Goal: Information Seeking & Learning: Learn about a topic

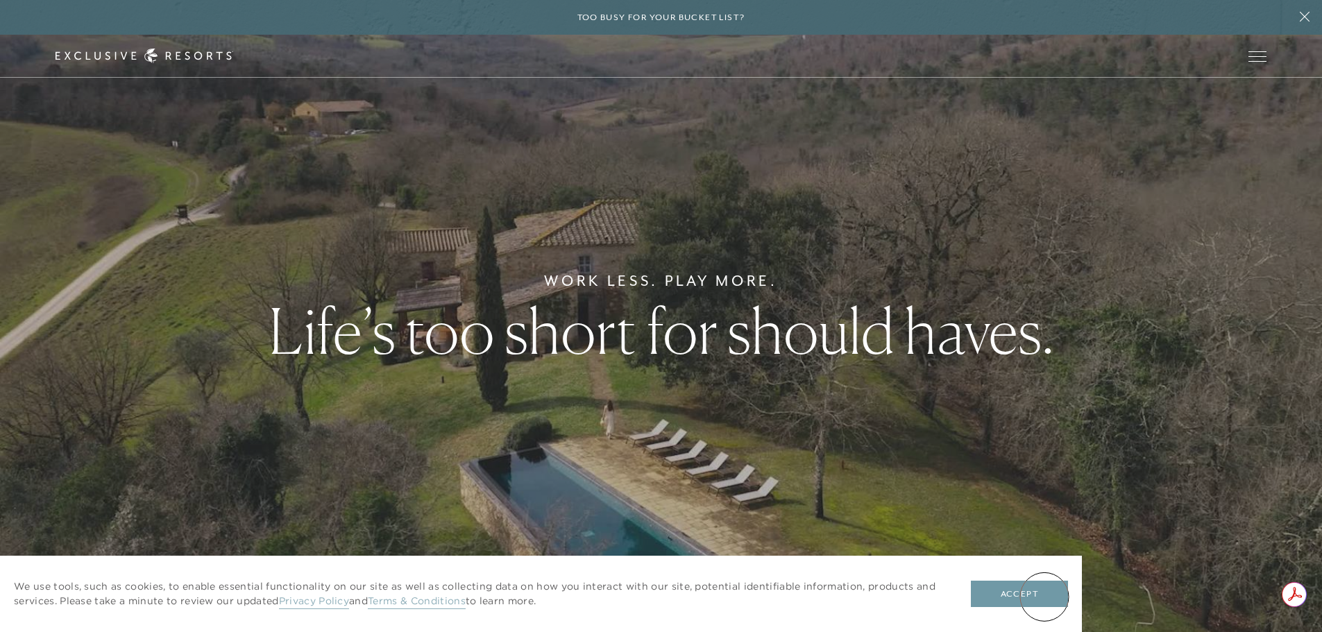
click at [1043, 595] on button "Accept" at bounding box center [1019, 594] width 97 height 26
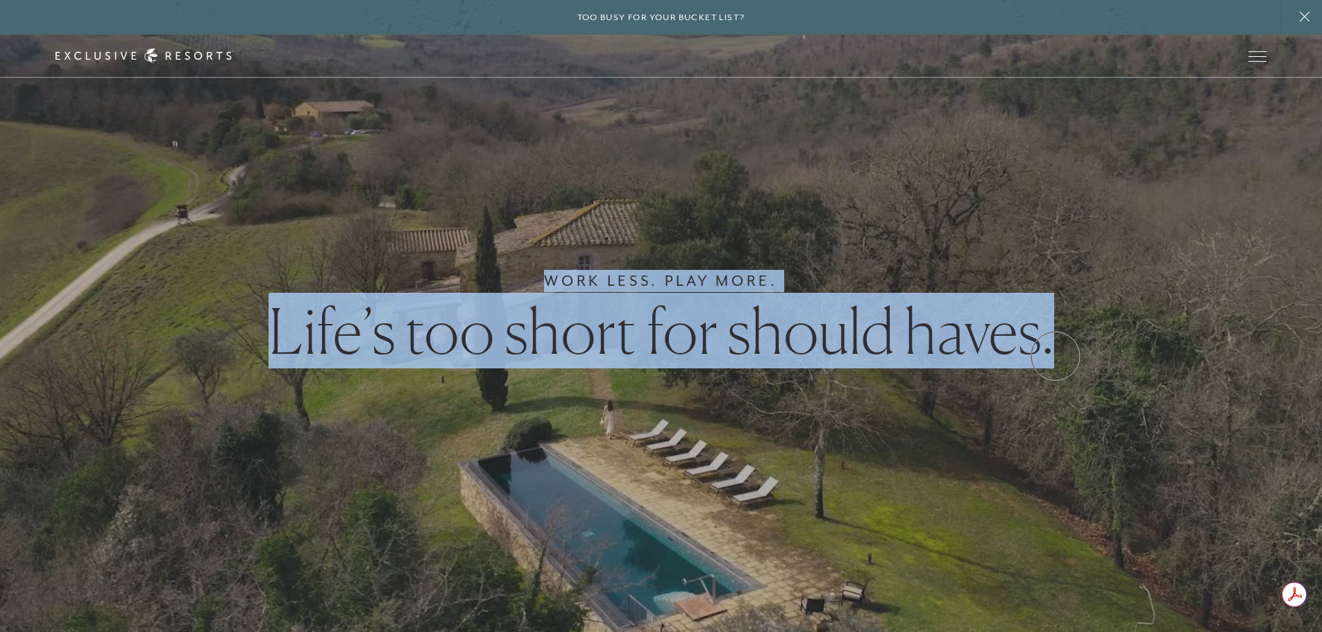
drag, startPoint x: 538, startPoint y: 278, endPoint x: 1055, endPoint y: 356, distance: 522.8
click at [1055, 356] on div "Work Less. Play More. Life’s too short for should haves." at bounding box center [661, 316] width 1322 height 632
click at [978, 250] on div "Work Less. Play More. Life’s too short for should haves." at bounding box center [661, 316] width 1322 height 632
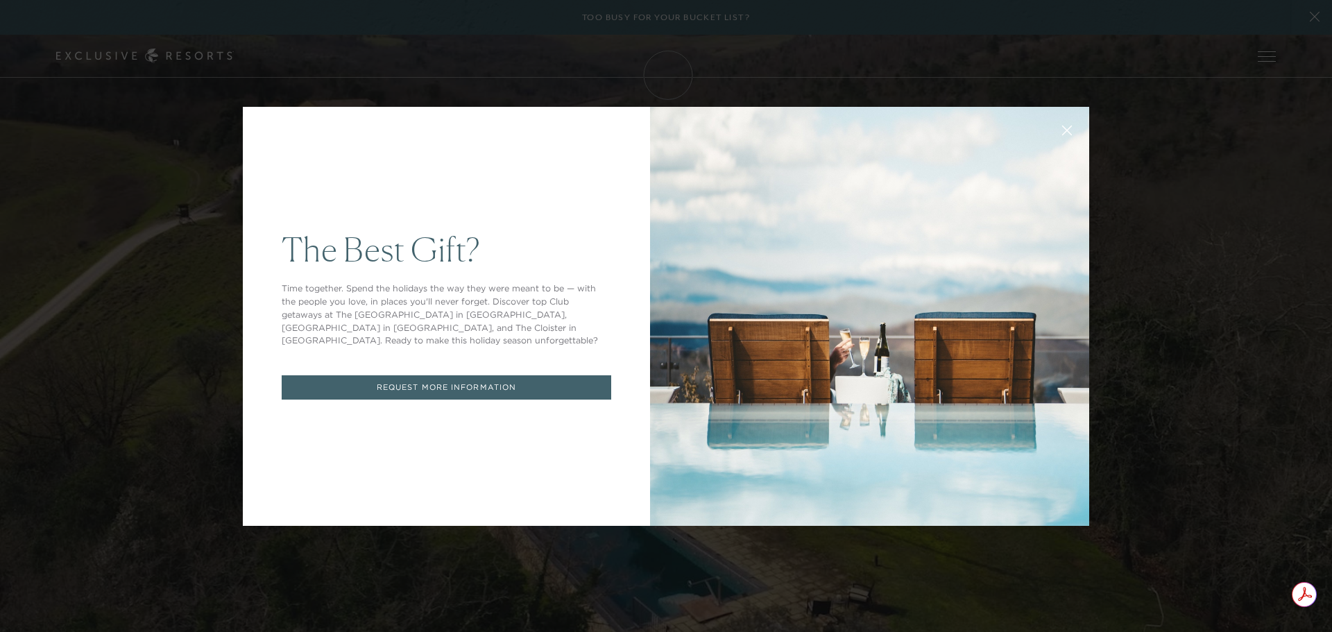
click at [1066, 127] on icon at bounding box center [1067, 130] width 10 height 10
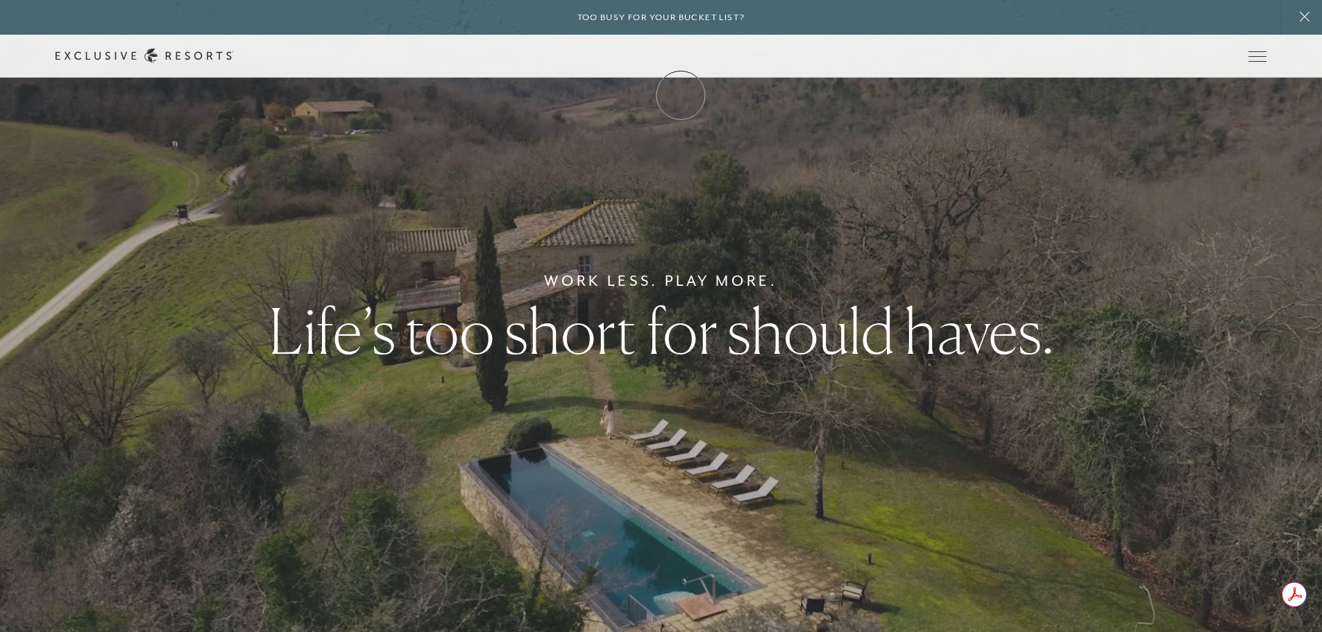
click at [0, 0] on link "Membership" at bounding box center [0, 0] width 0 height 0
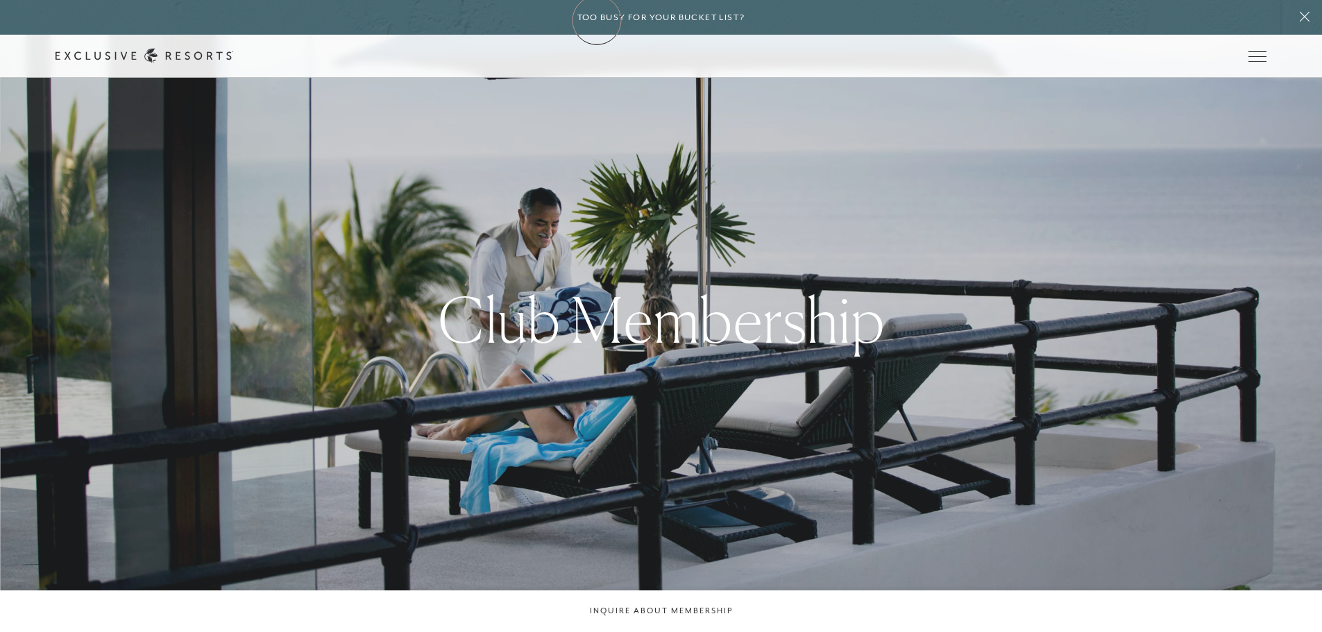
click at [597, 20] on h6 "Too busy for your bucket list?" at bounding box center [661, 17] width 168 height 13
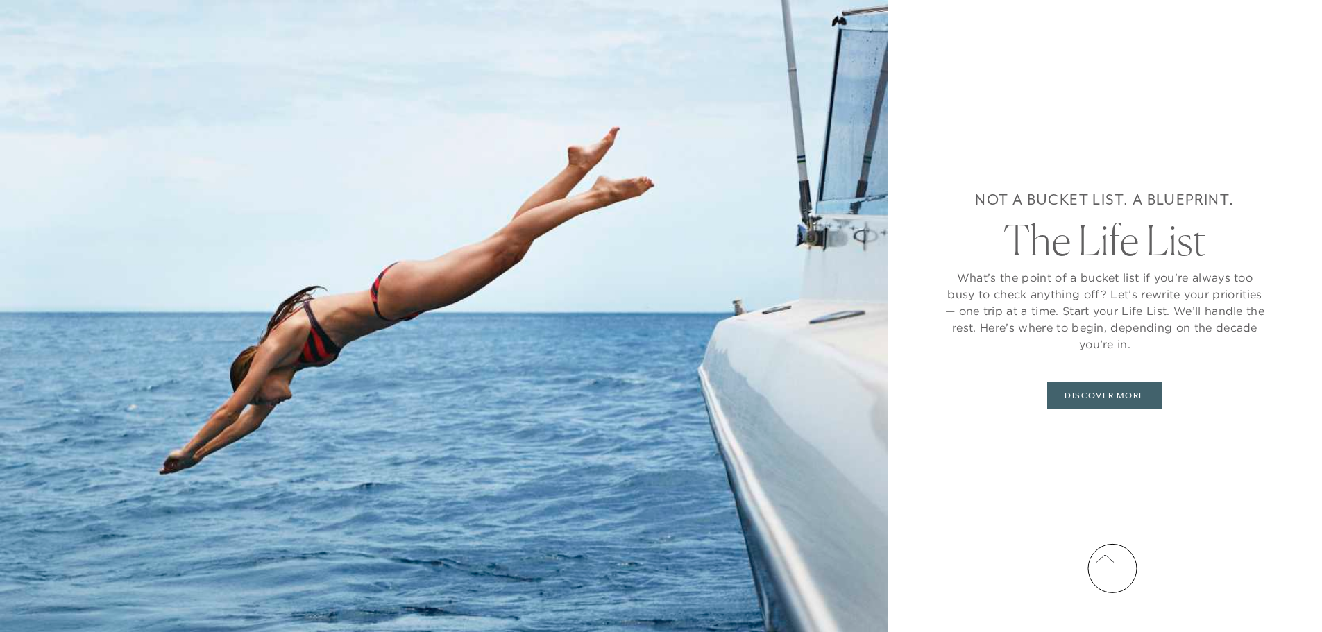
click at [1112, 568] on button at bounding box center [1104, 559] width 35 height 35
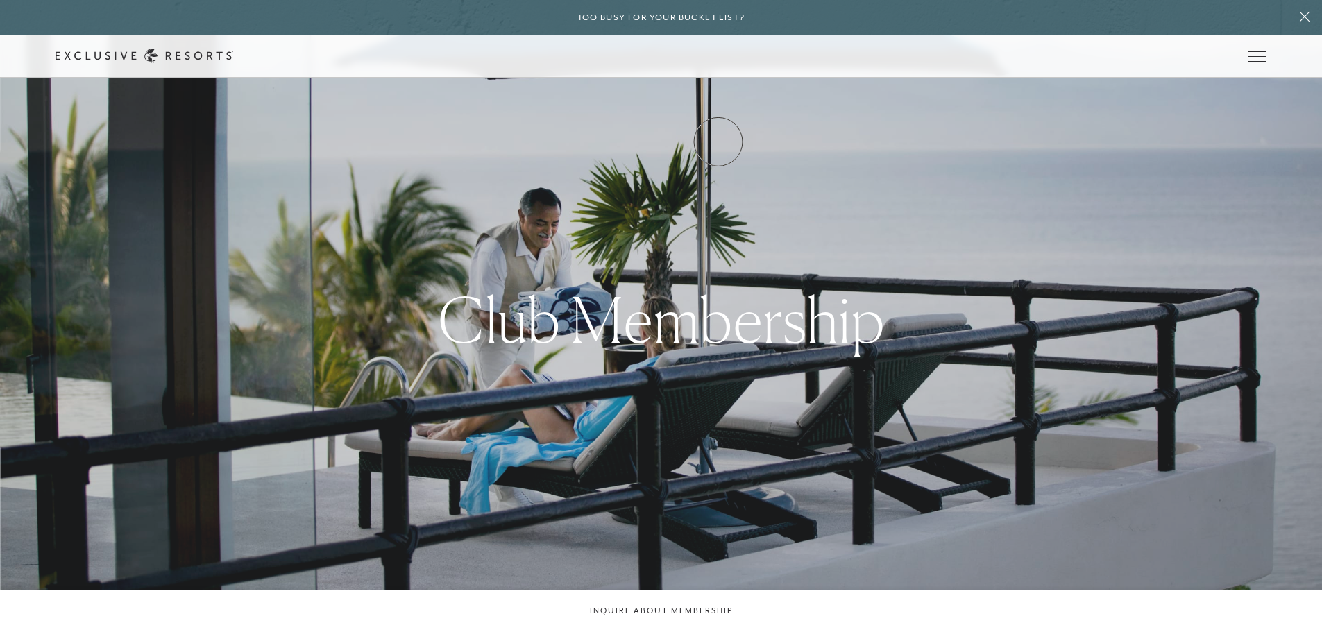
click at [0, 0] on link "Experience Collection" at bounding box center [0, 0] width 0 height 0
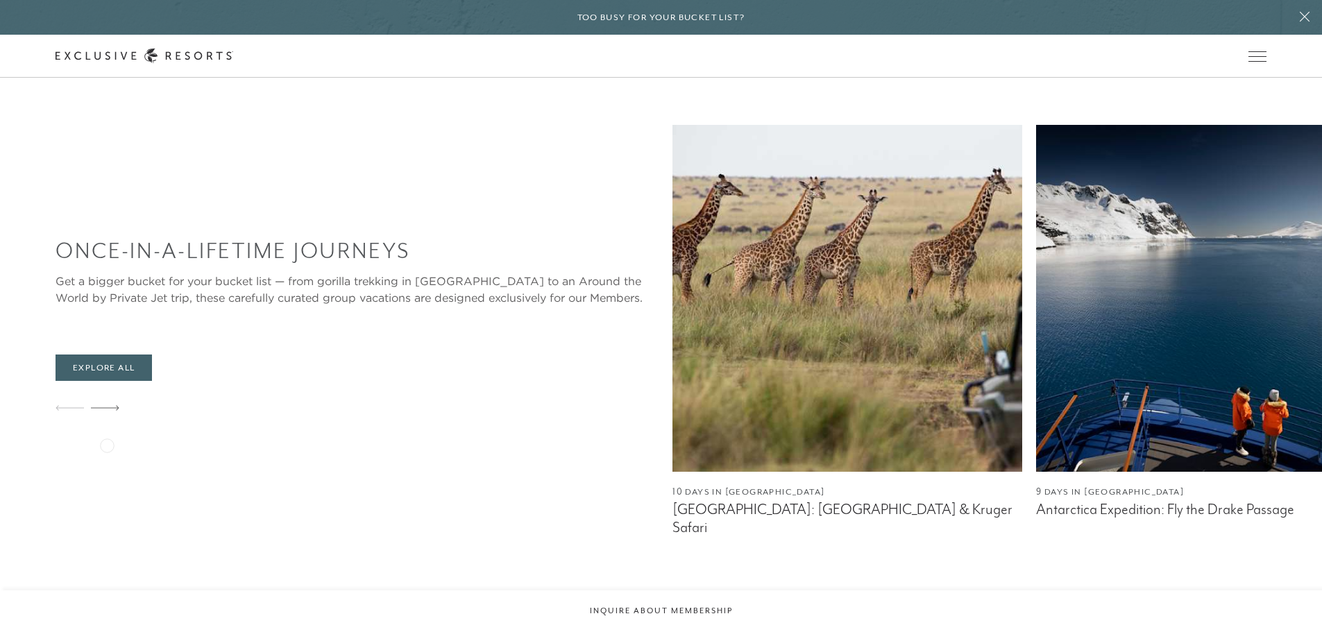
click at [107, 425] on div at bounding box center [105, 408] width 28 height 33
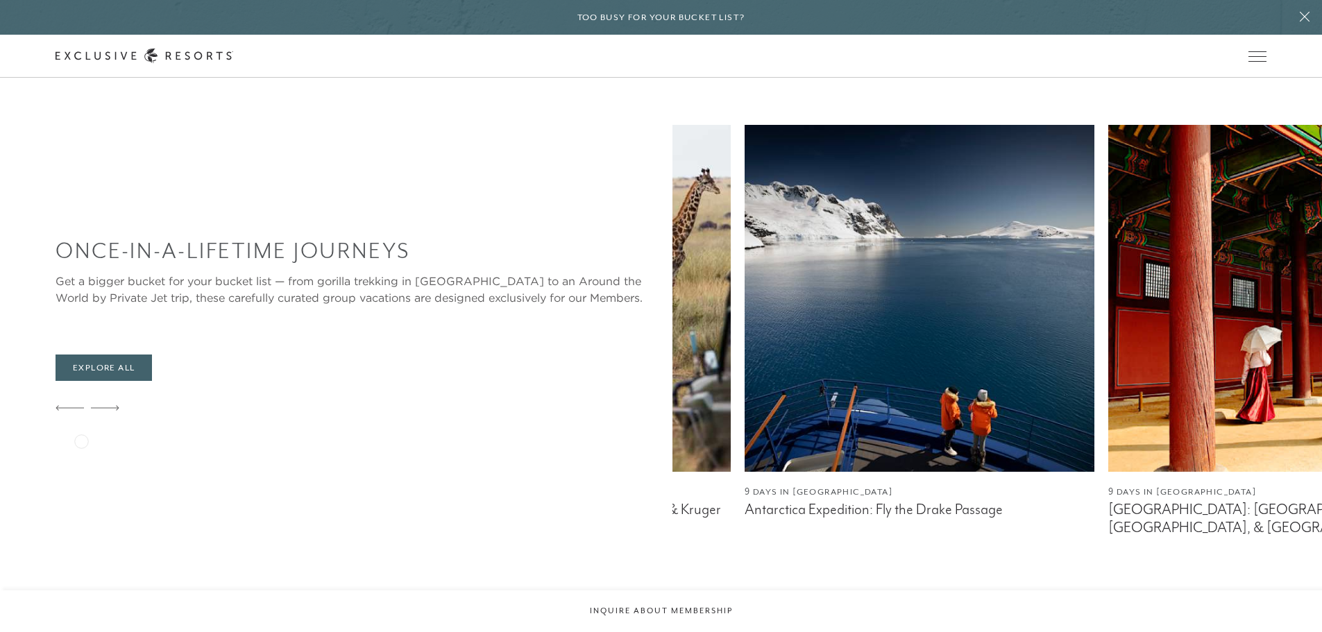
click at [81, 410] on icon at bounding box center [70, 407] width 28 height 5
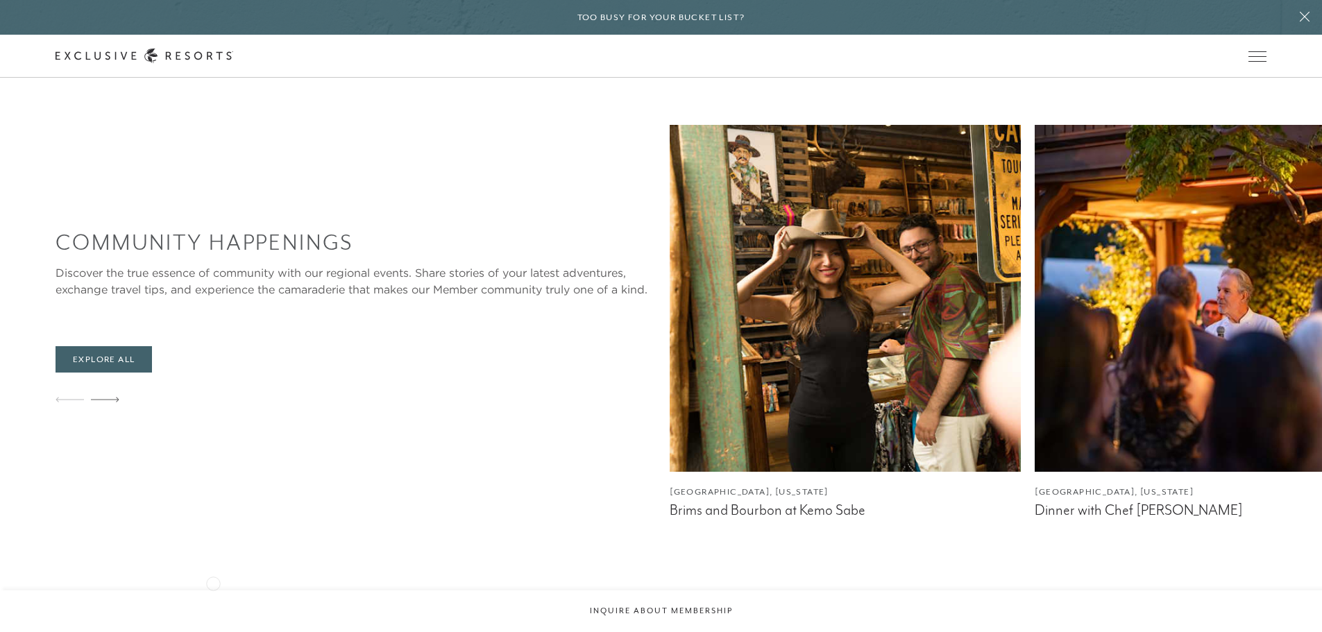
scroll to position [2706, 0]
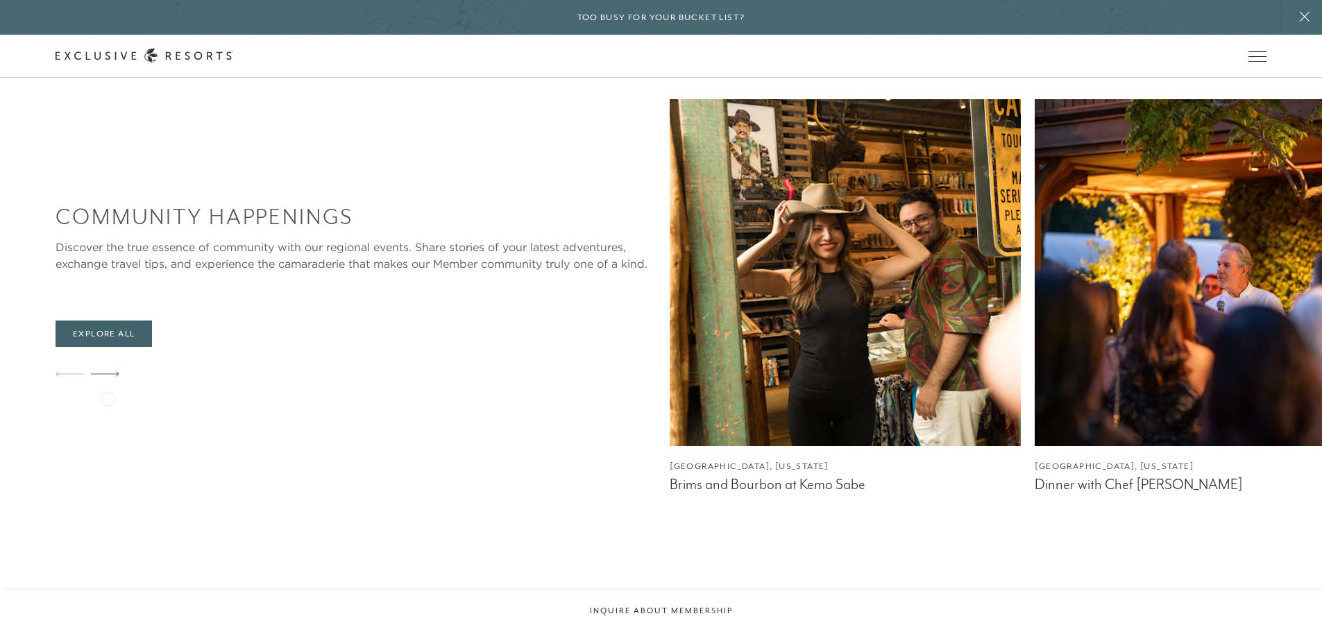
click at [108, 377] on icon at bounding box center [105, 374] width 28 height 6
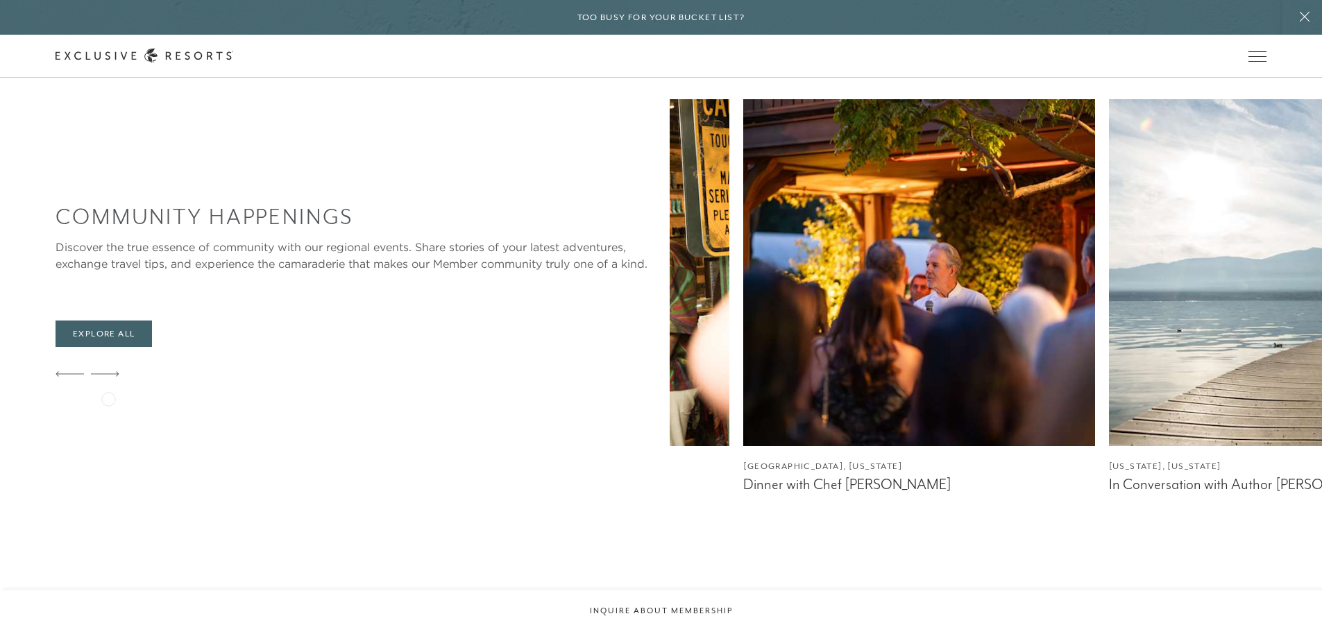
click at [108, 377] on icon at bounding box center [105, 374] width 28 height 6
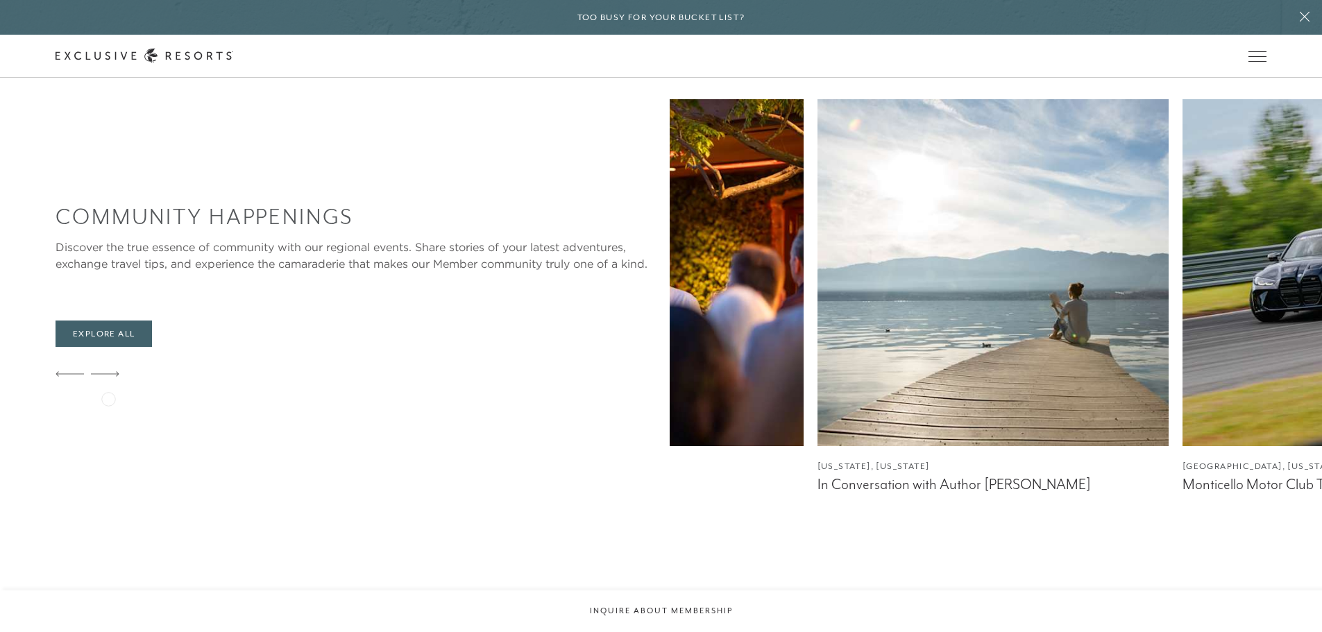
click at [108, 377] on icon at bounding box center [105, 374] width 28 height 6
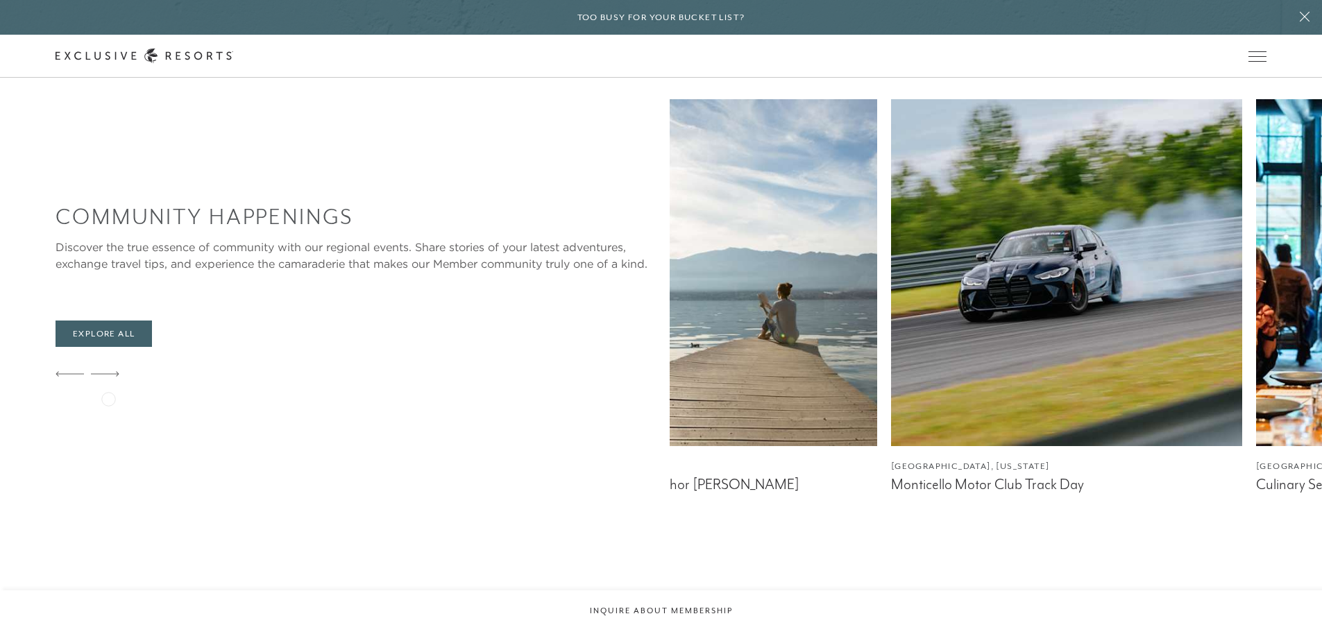
click at [108, 377] on icon at bounding box center [105, 374] width 28 height 6
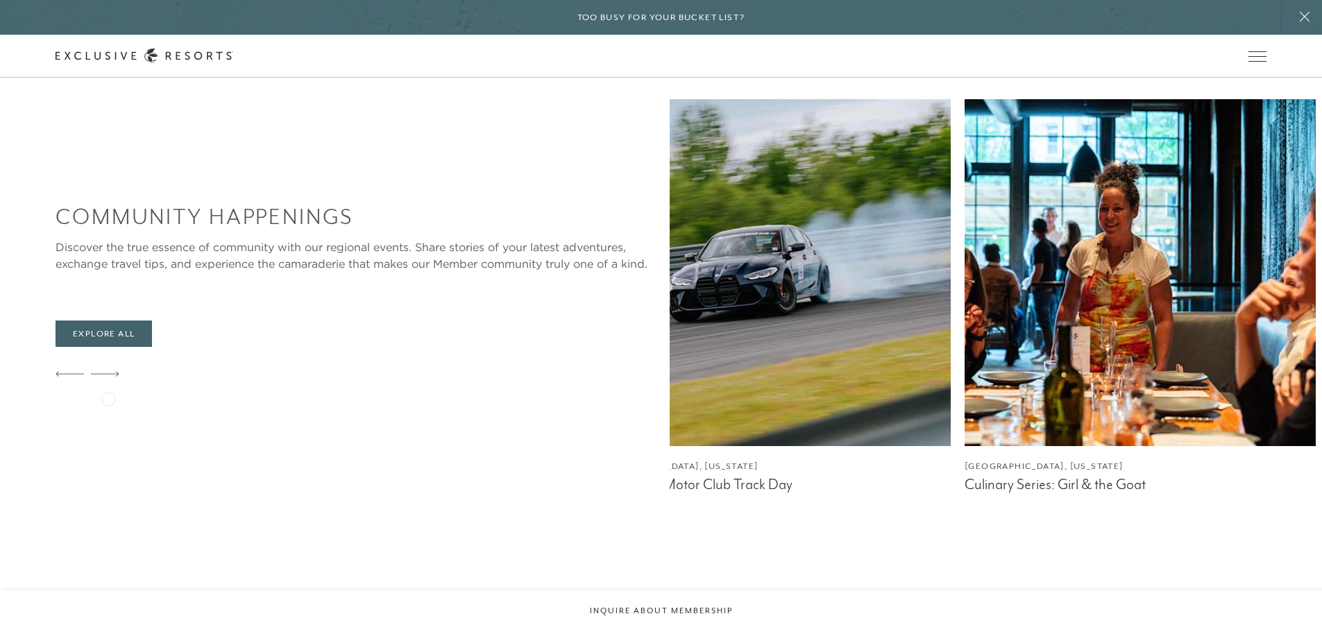
click at [108, 377] on icon at bounding box center [105, 374] width 28 height 6
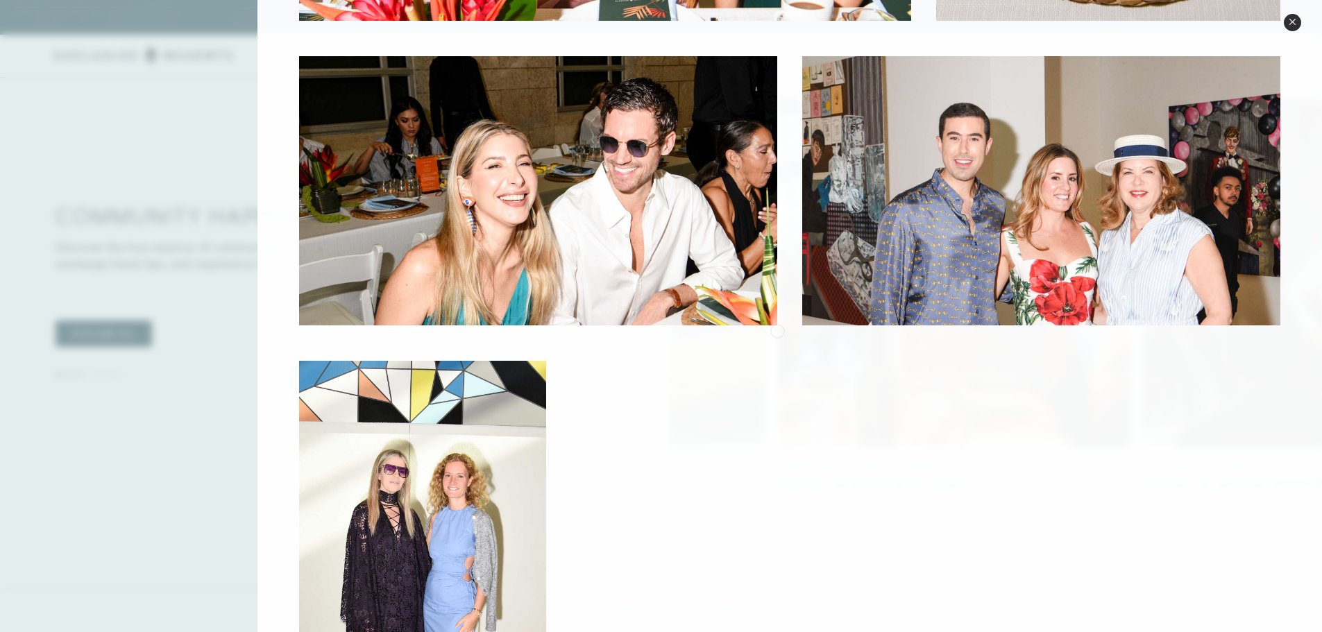
scroll to position [0, 0]
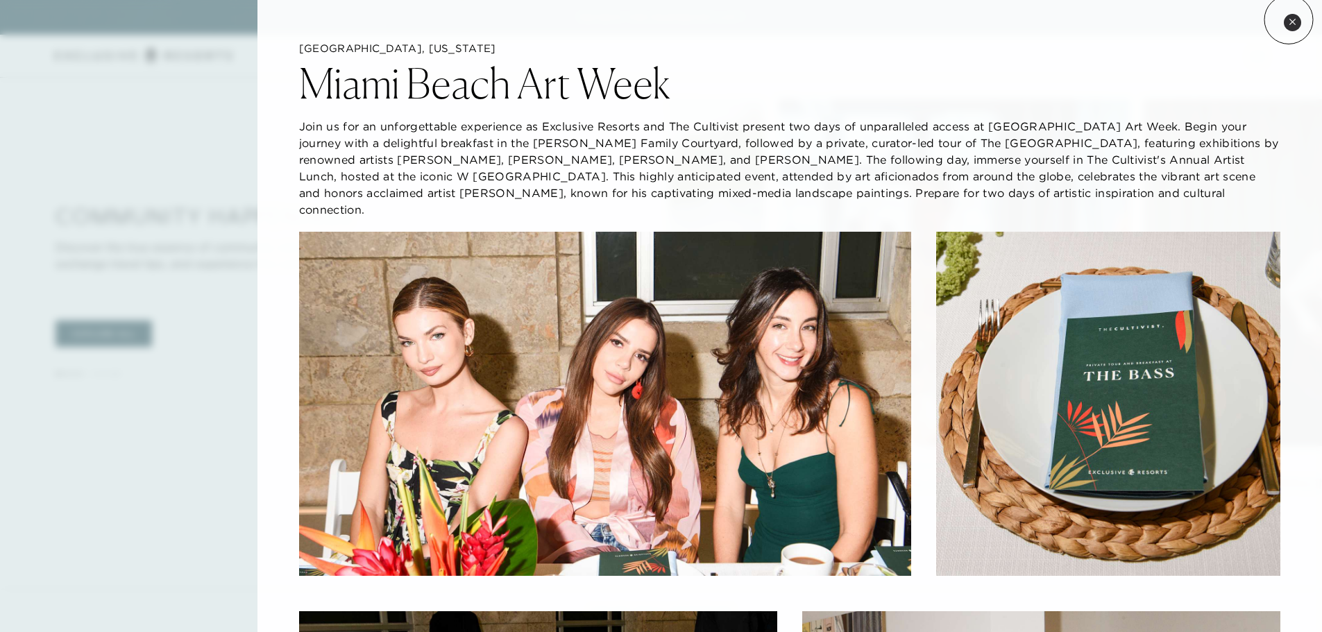
click at [1286, 20] on button "Close quickview" at bounding box center [1292, 22] width 17 height 17
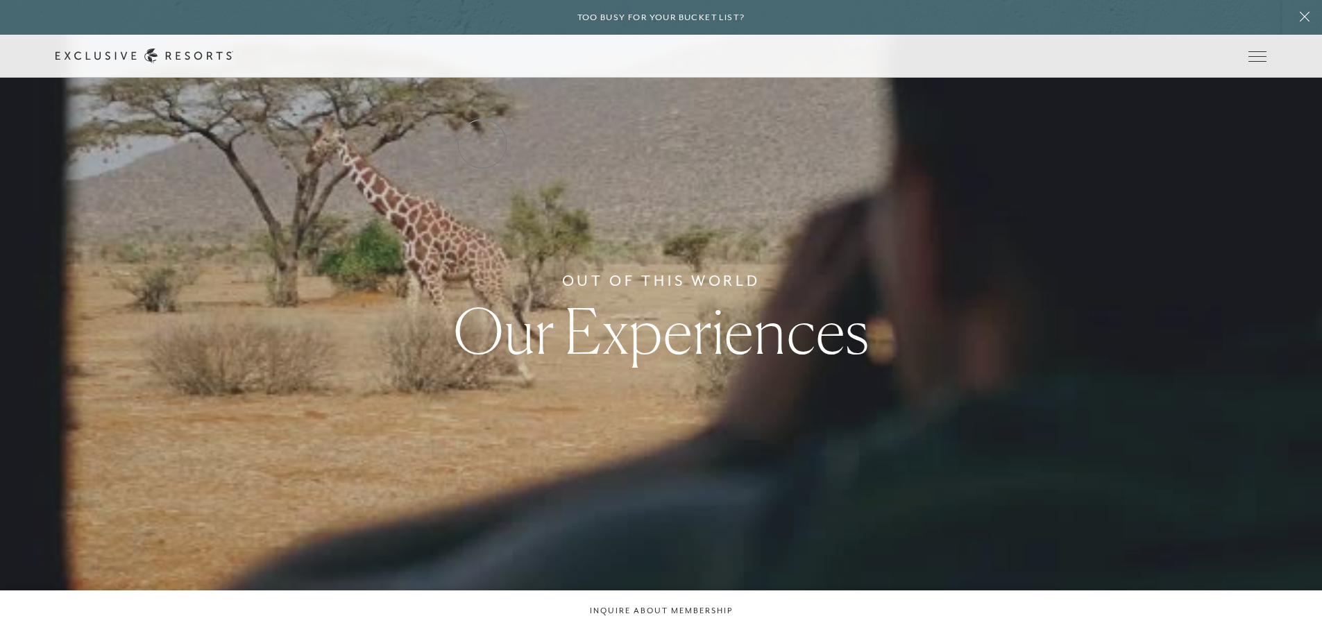
click at [0, 0] on link "Services & Standards" at bounding box center [0, 0] width 0 height 0
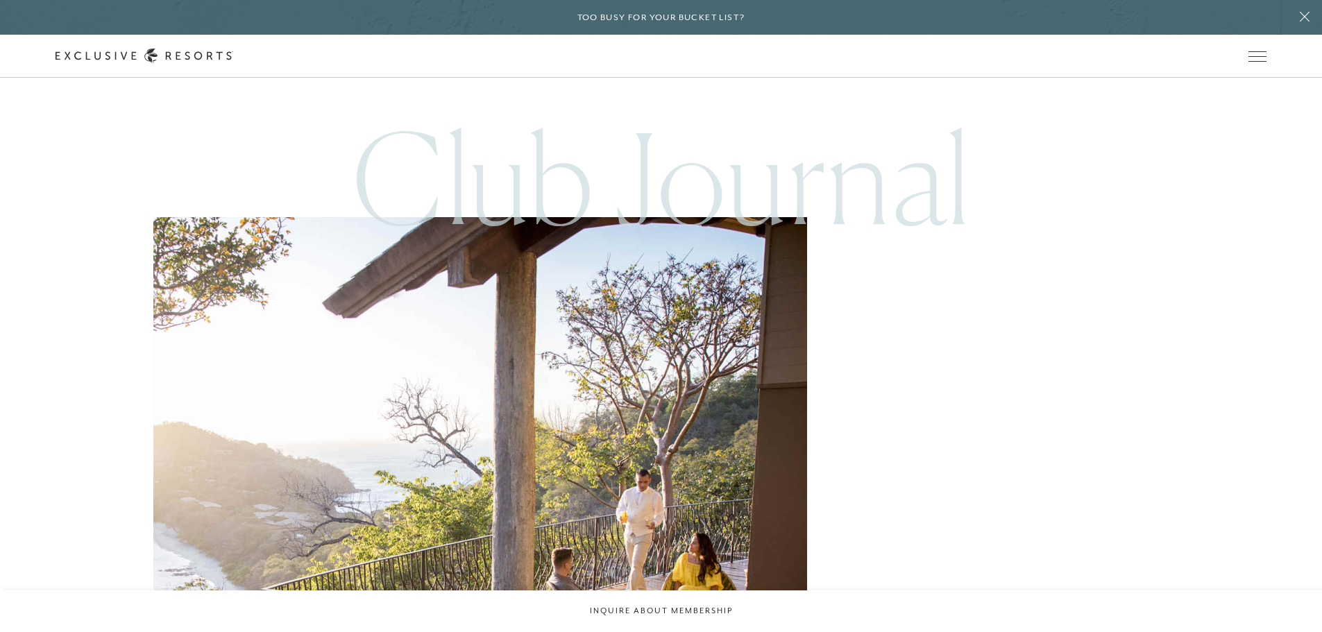
scroll to position [4024, 0]
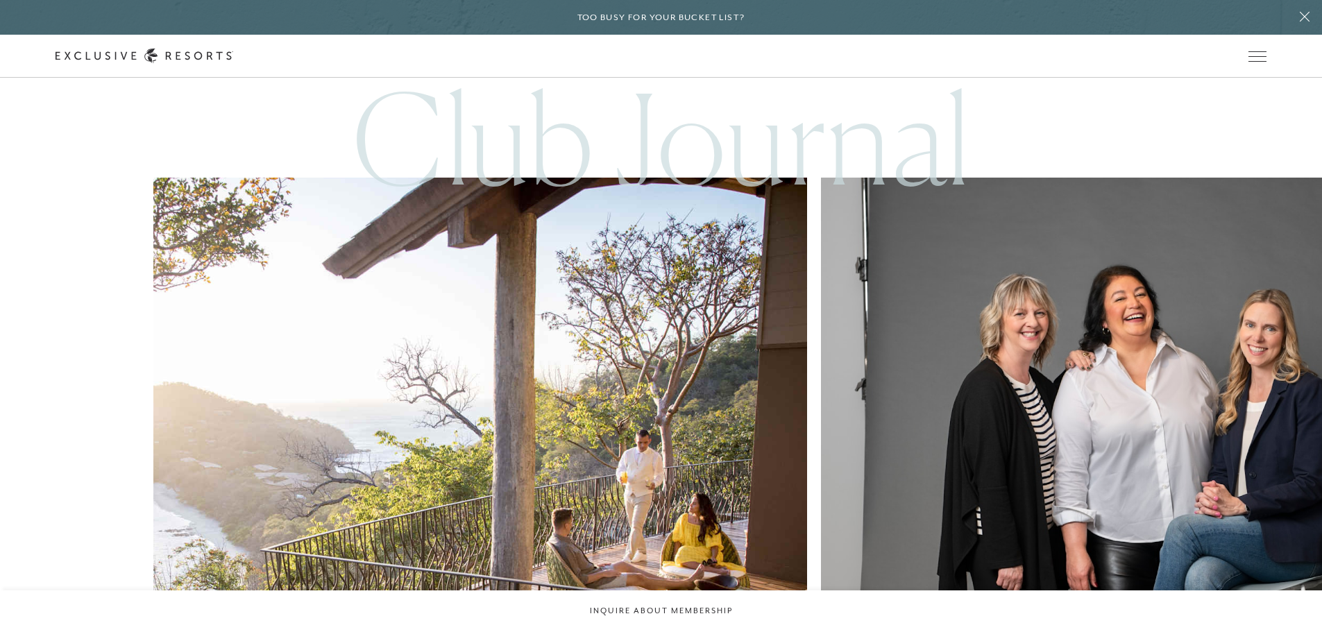
click at [393, 382] on img at bounding box center [480, 504] width 719 height 719
